Goal: Find specific page/section: Find specific page/section

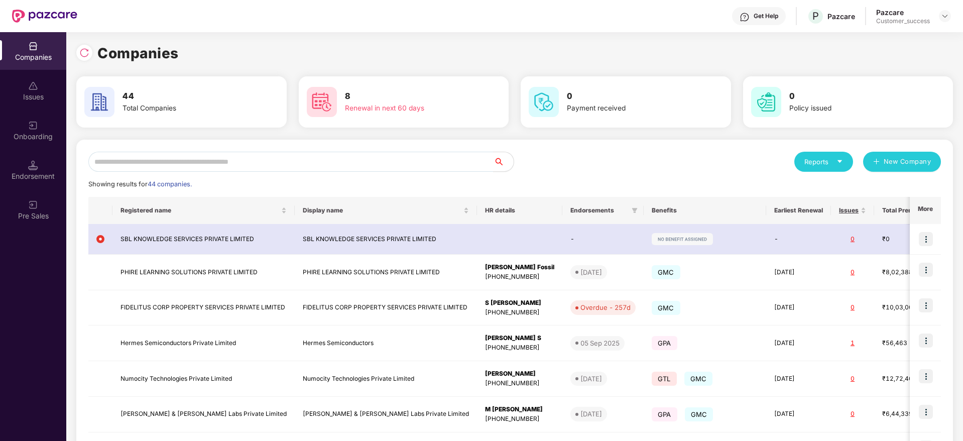
click at [332, 160] on input "text" at bounding box center [290, 162] width 405 height 20
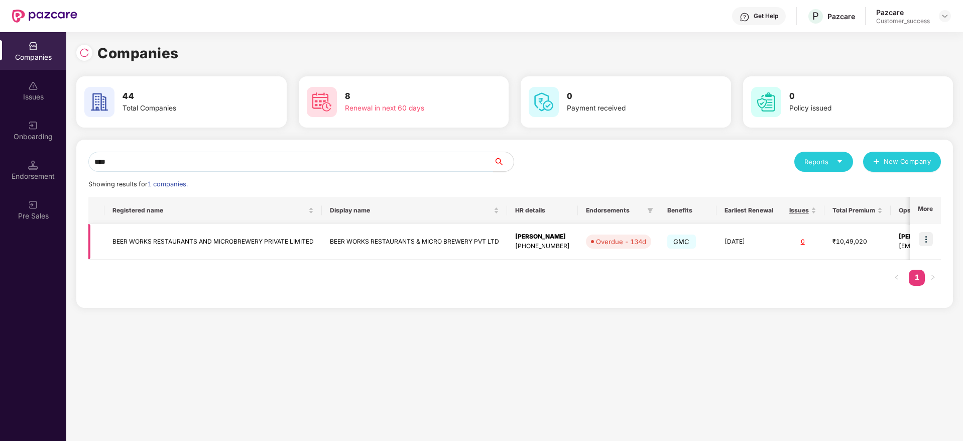
type input "****"
click at [924, 234] on img at bounding box center [926, 239] width 14 height 14
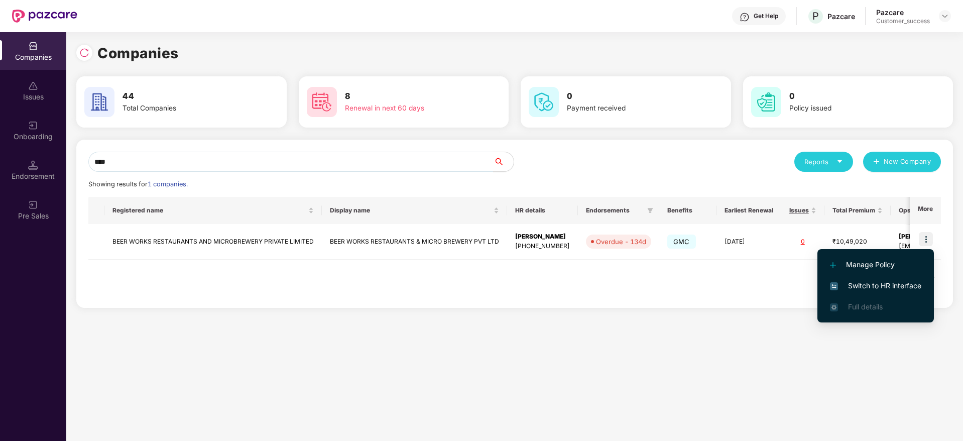
click at [910, 281] on span "Switch to HR interface" at bounding box center [875, 285] width 91 height 11
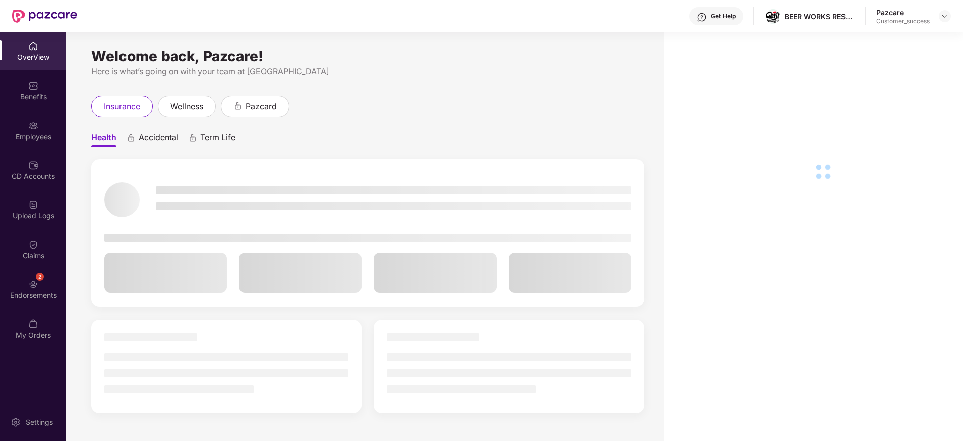
click at [34, 125] on img at bounding box center [33, 126] width 10 height 10
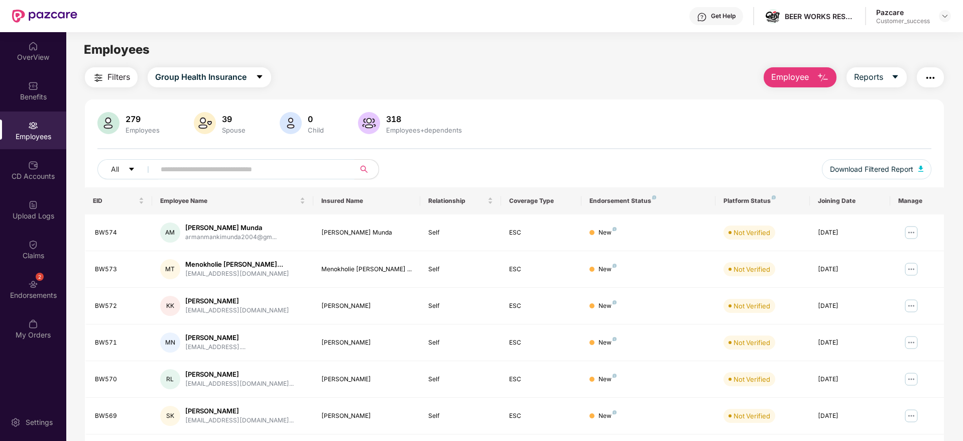
click at [274, 168] on input "text" at bounding box center [251, 169] width 180 height 15
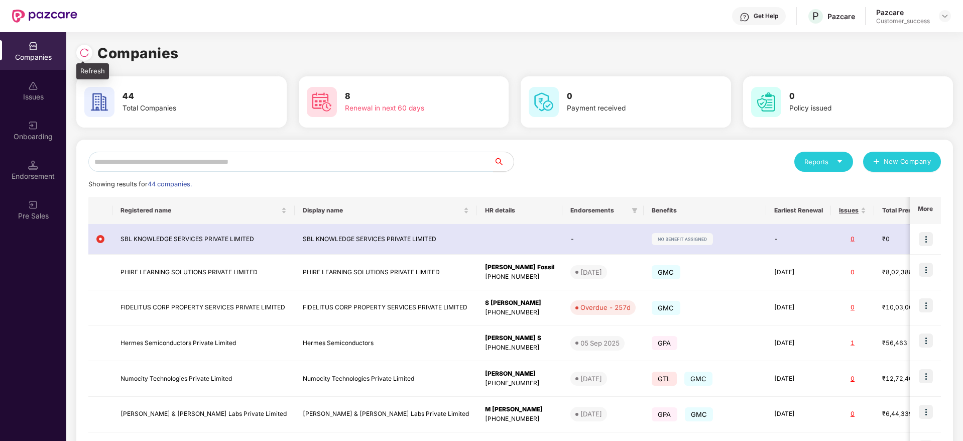
click at [88, 47] on div at bounding box center [84, 53] width 16 height 16
click at [85, 52] on img at bounding box center [84, 53] width 10 height 10
click at [85, 53] on img at bounding box center [84, 53] width 10 height 10
click at [84, 52] on img at bounding box center [84, 53] width 10 height 10
drag, startPoint x: 184, startPoint y: 56, endPoint x: 85, endPoint y: 55, distance: 98.4
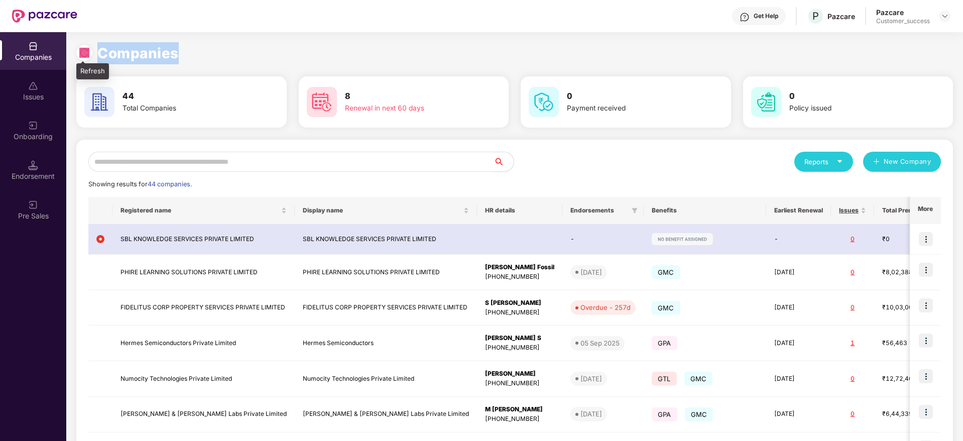
click at [85, 55] on div "Companies" at bounding box center [514, 53] width 877 height 22
click at [85, 55] on img at bounding box center [84, 53] width 10 height 10
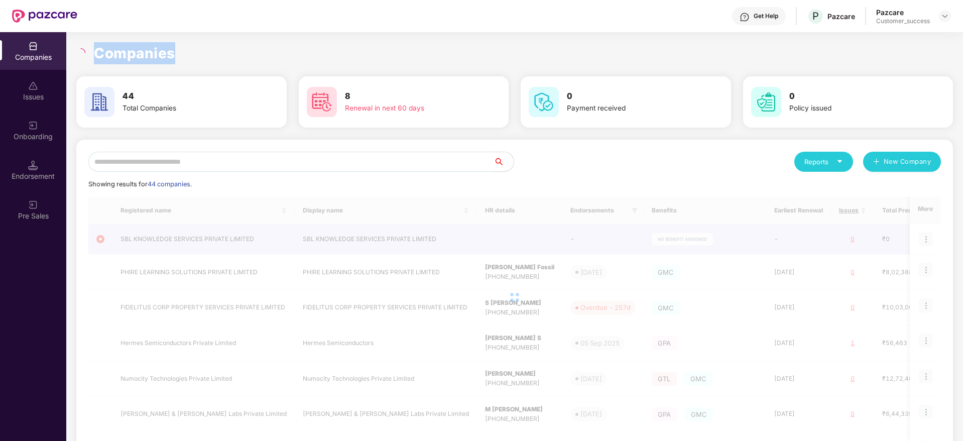
click at [132, 53] on h1 "Companies" at bounding box center [134, 53] width 81 height 22
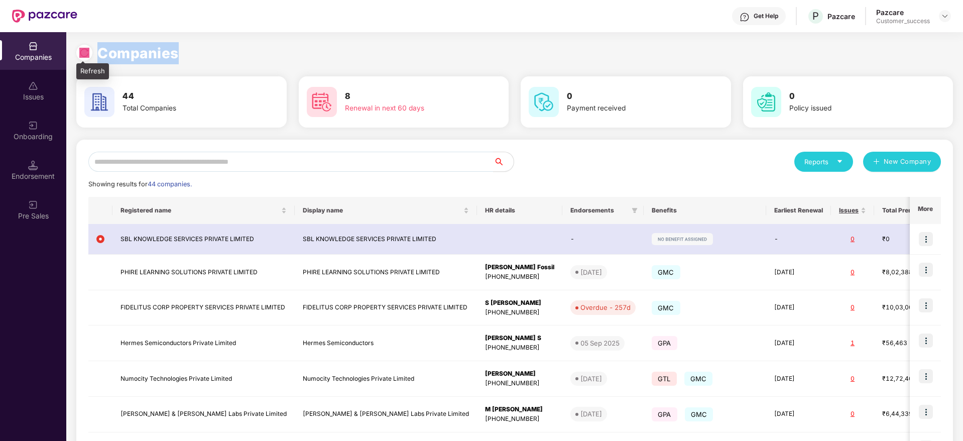
drag, startPoint x: 184, startPoint y: 52, endPoint x: 84, endPoint y: 52, distance: 99.9
click at [84, 52] on div "Companies" at bounding box center [514, 53] width 877 height 22
click at [84, 52] on img at bounding box center [84, 53] width 10 height 10
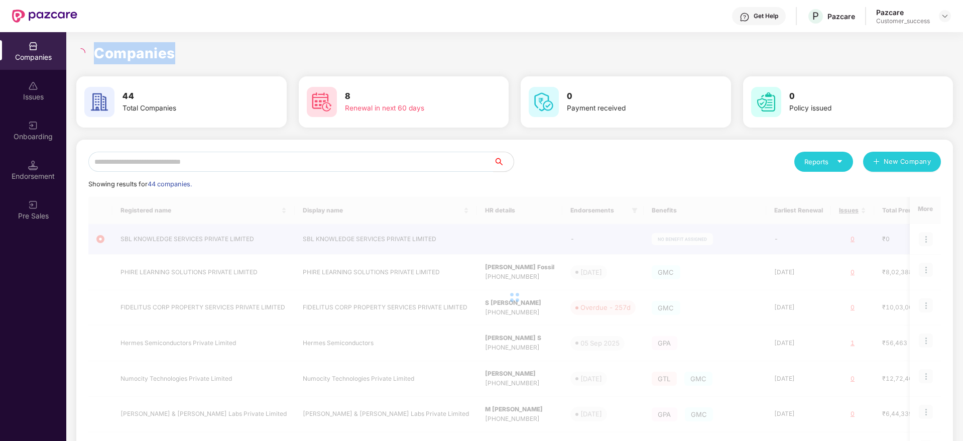
click at [135, 54] on h1 "Companies" at bounding box center [134, 53] width 81 height 22
